Goal: Navigation & Orientation: Find specific page/section

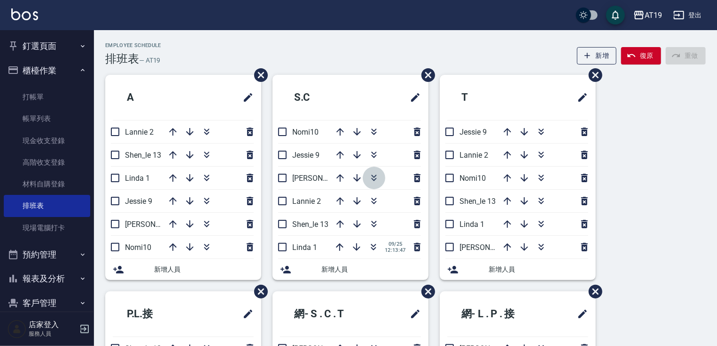
drag, startPoint x: 374, startPoint y: 179, endPoint x: 382, endPoint y: 139, distance: 40.3
click at [374, 179] on icon "button" at bounding box center [374, 177] width 11 height 11
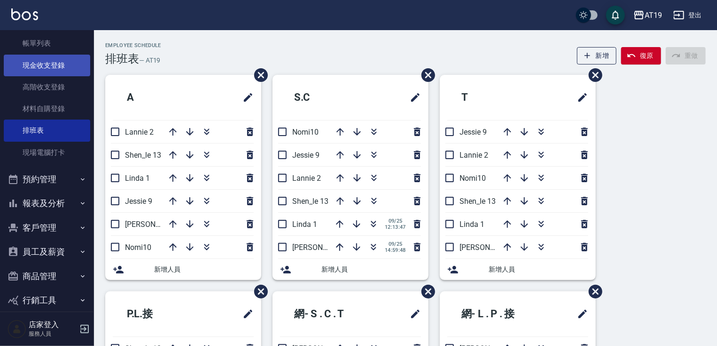
scroll to position [111, 0]
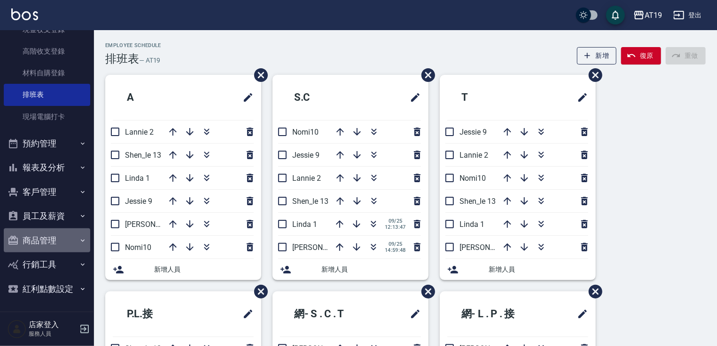
click at [79, 239] on icon "button" at bounding box center [83, 240] width 8 height 8
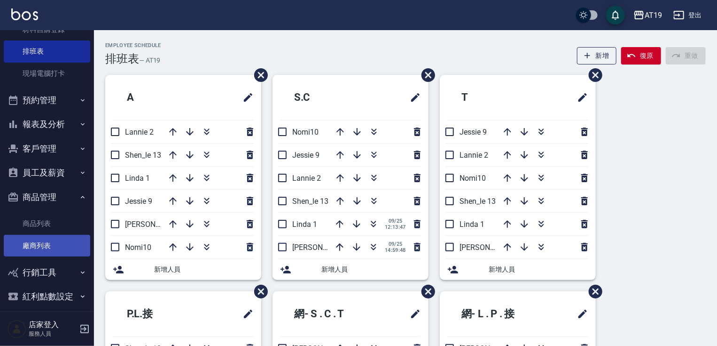
scroll to position [162, 0]
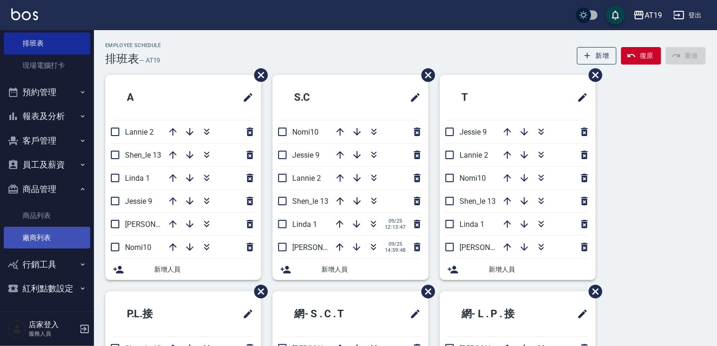
click at [69, 232] on link "廠商列表" at bounding box center [47, 238] width 87 height 22
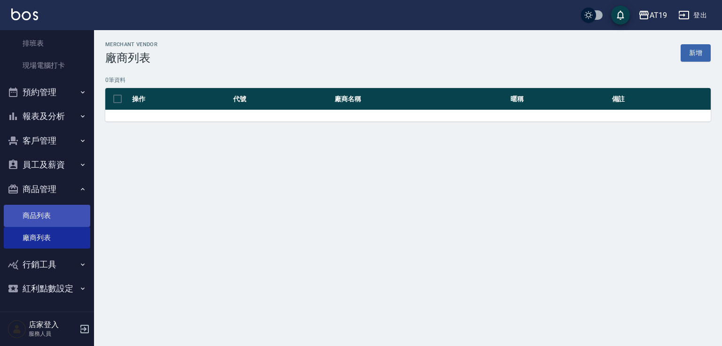
click at [64, 220] on link "商品列表" at bounding box center [47, 216] width 87 height 22
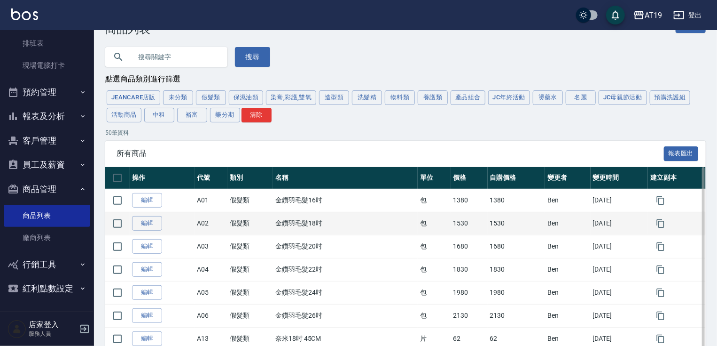
scroll to position [38, 0]
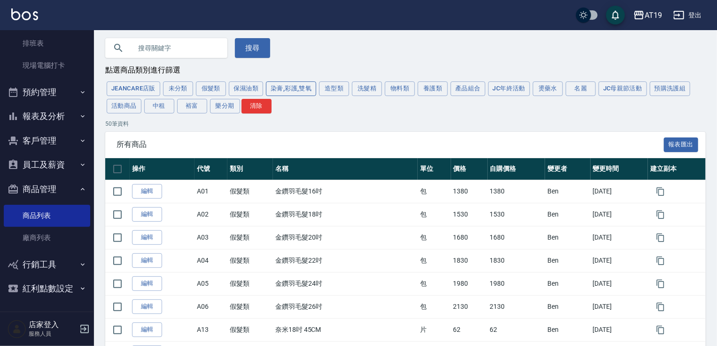
click at [282, 83] on button "染膏,彩護,雙氧" at bounding box center [291, 88] width 50 height 15
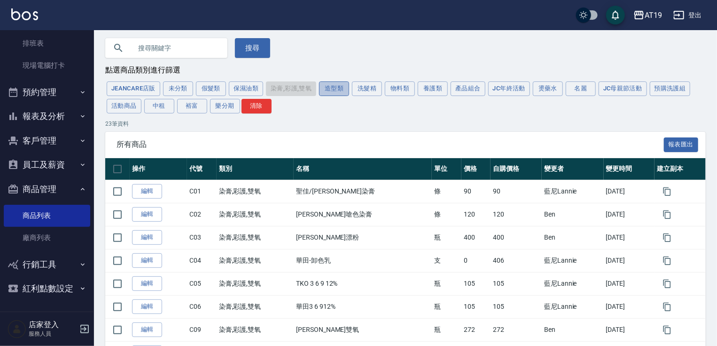
click at [331, 93] on button "造型類" at bounding box center [334, 88] width 30 height 15
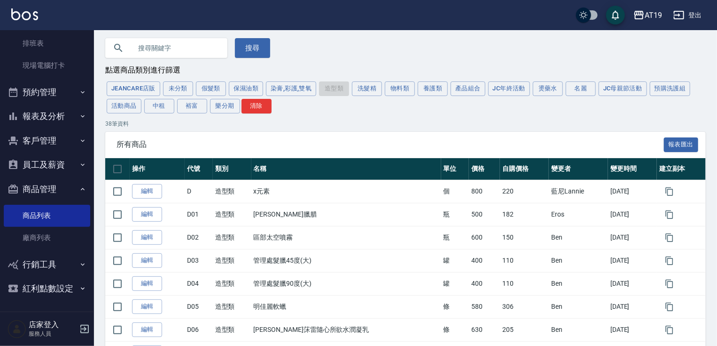
click at [431, 90] on button "養護類" at bounding box center [433, 88] width 30 height 15
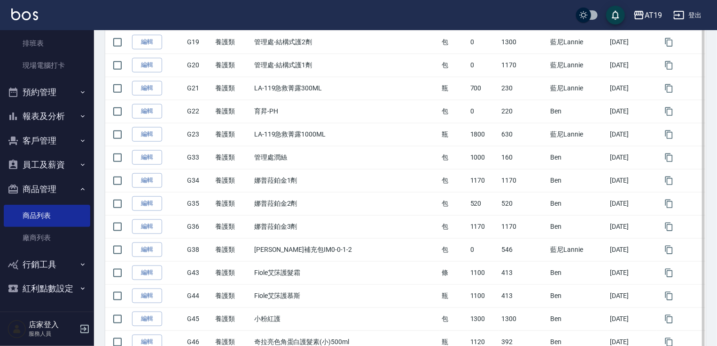
scroll to position [451, 0]
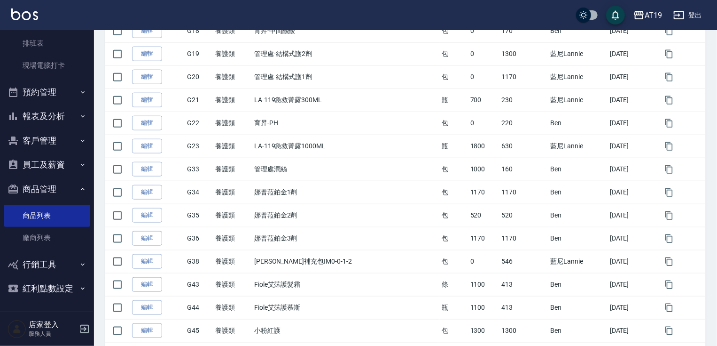
click at [71, 186] on button "商品管理" at bounding box center [47, 189] width 87 height 24
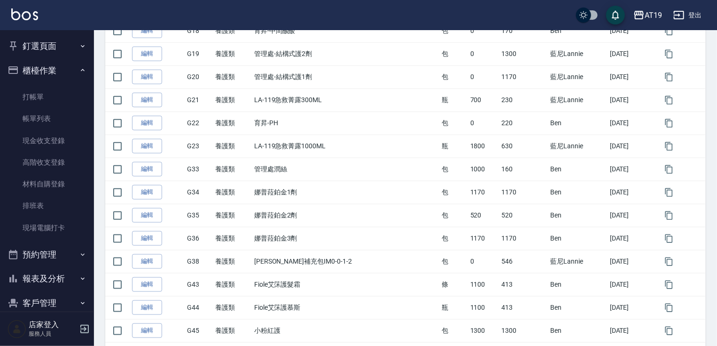
scroll to position [0, 0]
click at [31, 154] on link "高階收支登錄" at bounding box center [47, 162] width 87 height 22
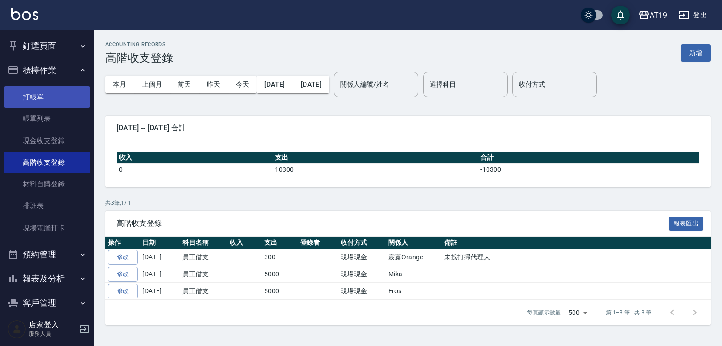
click at [41, 98] on link "打帳單" at bounding box center [47, 97] width 87 height 22
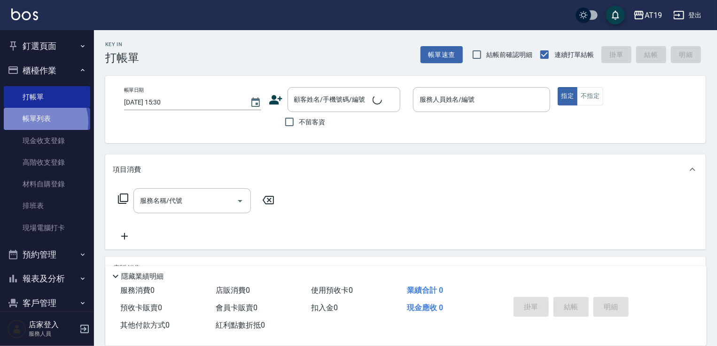
click at [41, 122] on link "帳單列表" at bounding box center [47, 119] width 87 height 22
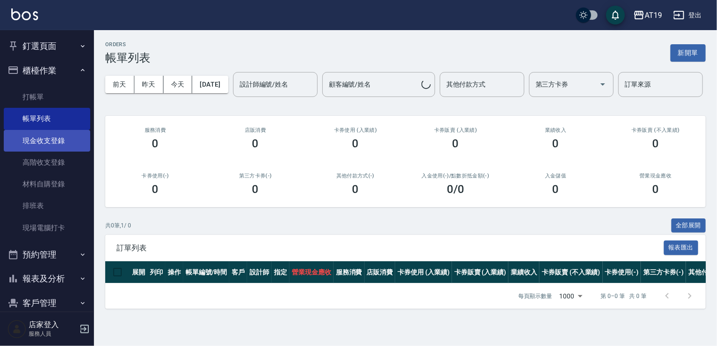
drag, startPoint x: 51, startPoint y: 149, endPoint x: 50, endPoint y: 153, distance: 4.9
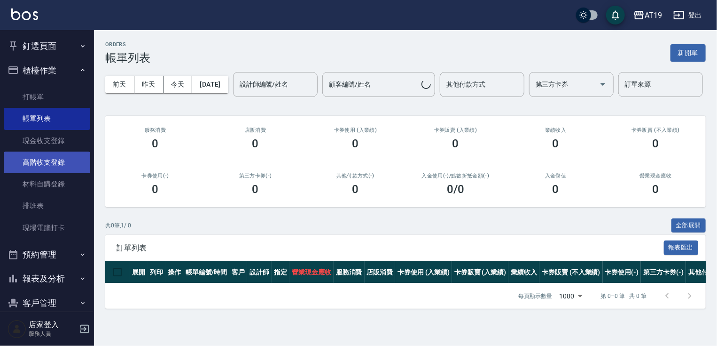
click at [51, 149] on link "現金收支登錄" at bounding box center [47, 141] width 87 height 22
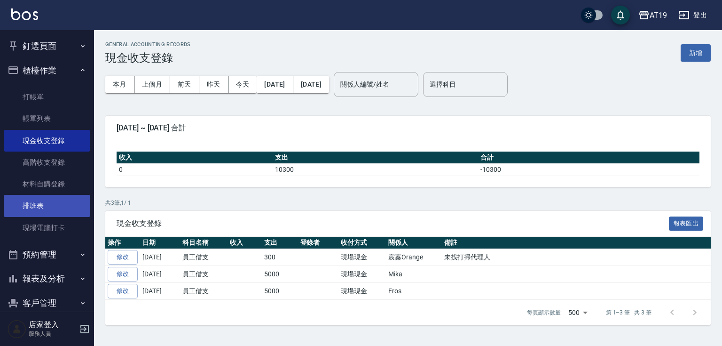
click at [42, 213] on link "排班表" at bounding box center [47, 206] width 87 height 22
